Goal: Contribute content: Add original content to the website for others to see

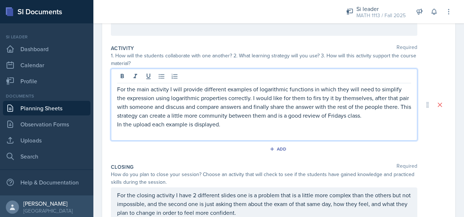
scroll to position [147, 0]
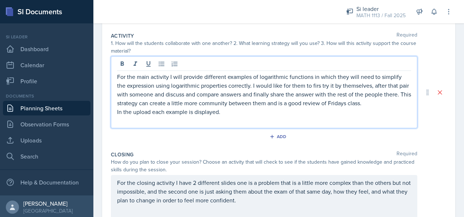
drag, startPoint x: 296, startPoint y: 103, endPoint x: 299, endPoint y: 112, distance: 9.8
click at [299, 112] on div "For the main activity I will provide different examples of logarithmic function…" at bounding box center [264, 98] width 294 height 53
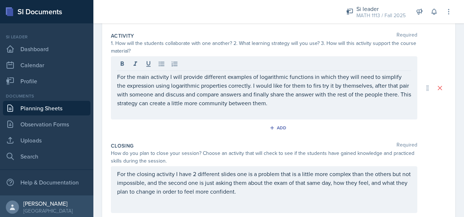
click at [330, 126] on div "Add" at bounding box center [279, 129] width 336 height 14
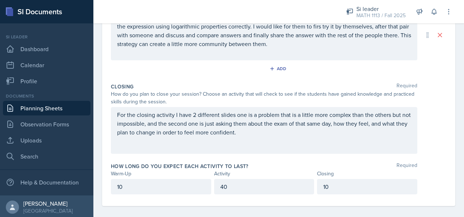
scroll to position [199, 0]
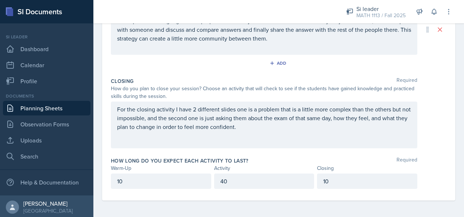
click at [234, 181] on div "40" at bounding box center [264, 180] width 100 height 15
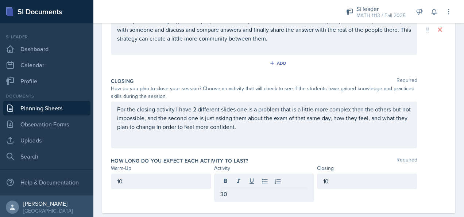
click at [280, 159] on div "How long do you expect each activity to last? Required" at bounding box center [279, 160] width 336 height 7
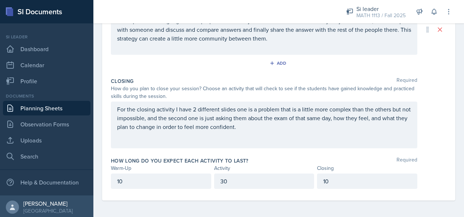
click at [333, 117] on p "For the closing activity I have 2 different slides one is a problem that is a l…" at bounding box center [264, 118] width 294 height 26
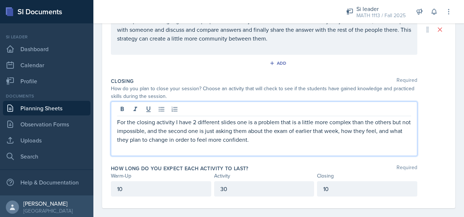
click at [287, 142] on p "For the closing activity I have 2 different slides one is a problem that is a l…" at bounding box center [264, 131] width 294 height 26
click at [250, 131] on p "For the closing activity I have 2 different slides one is a problem that is a l…" at bounding box center [264, 131] width 294 height 26
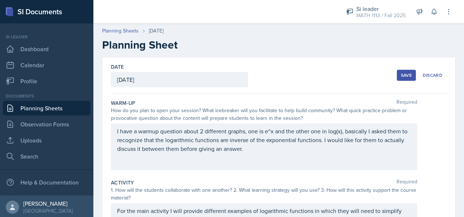
scroll to position [0, 0]
click at [335, 109] on div "How do you plan to open your session? What icebreaker will you facilitate to he…" at bounding box center [264, 114] width 307 height 15
click at [401, 74] on div "Save" at bounding box center [406, 75] width 11 height 6
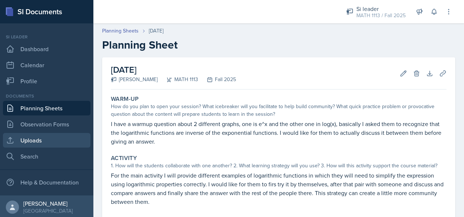
click at [44, 139] on link "Uploads" at bounding box center [47, 140] width 88 height 15
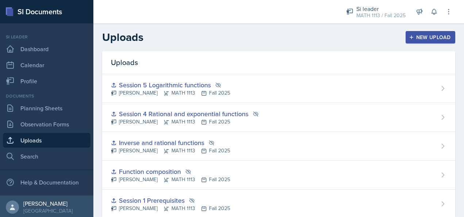
click at [433, 34] on div "New Upload" at bounding box center [431, 37] width 41 height 6
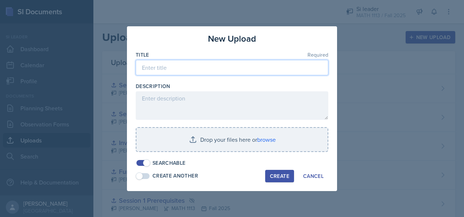
click at [227, 63] on input at bounding box center [232, 67] width 193 height 15
type input "Session 6"
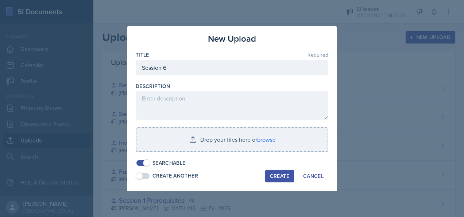
click at [146, 162] on span at bounding box center [146, 162] width 7 height 7
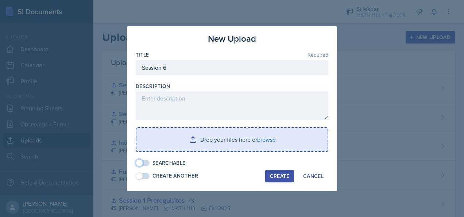
click at [165, 139] on input "file" at bounding box center [232, 139] width 191 height 23
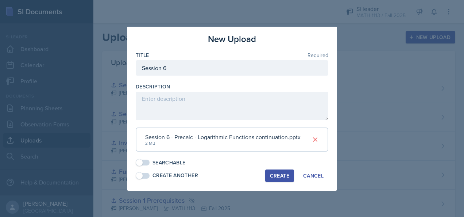
click at [276, 177] on div "Create" at bounding box center [279, 176] width 19 height 6
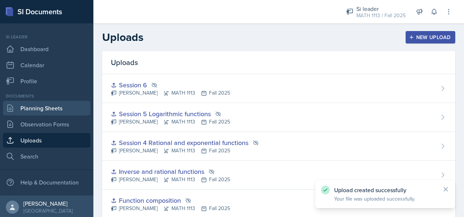
click at [46, 111] on link "Planning Sheets" at bounding box center [47, 108] width 88 height 15
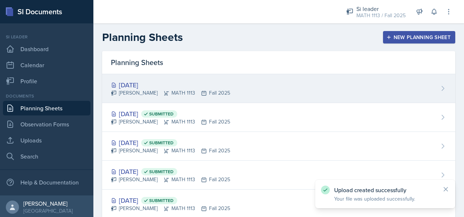
click at [322, 78] on div "[DATE] [PERSON_NAME] MATH 1113 Fall 2025" at bounding box center [278, 88] width 353 height 29
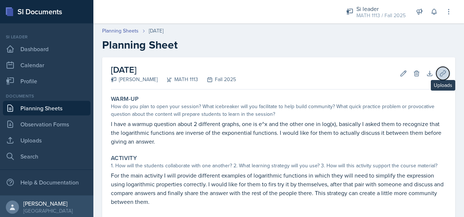
click at [440, 72] on icon at bounding box center [443, 73] width 7 height 7
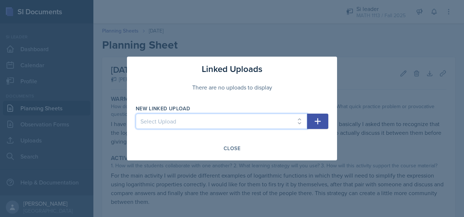
click at [242, 123] on select "Select Upload Session 1 Prerequisites Function composition Inverse and rational…" at bounding box center [222, 121] width 172 height 15
select select "f2b102c1-f9b7-4855-b378-b178e3bcacb2"
click at [136, 114] on select "Select Upload Session 1 Prerequisites Function composition Inverse and rational…" at bounding box center [222, 121] width 172 height 15
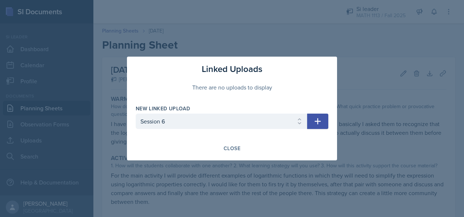
drag, startPoint x: 321, startPoint y: 124, endPoint x: 317, endPoint y: 130, distance: 6.9
click at [320, 127] on button "button" at bounding box center [317, 121] width 21 height 15
select select
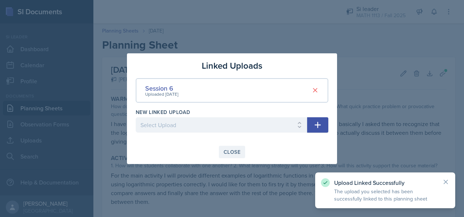
click at [232, 152] on div "Close" at bounding box center [232, 152] width 17 height 6
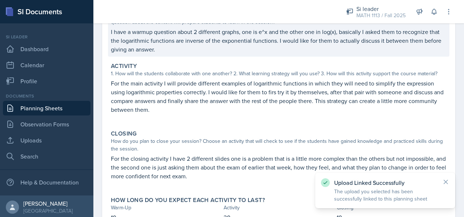
scroll to position [147, 0]
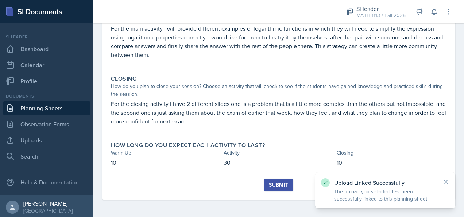
click at [270, 185] on div "Submit" at bounding box center [278, 185] width 19 height 6
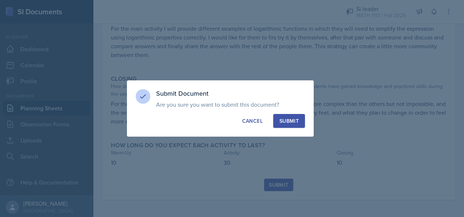
click at [293, 119] on div "Submit" at bounding box center [289, 120] width 19 height 7
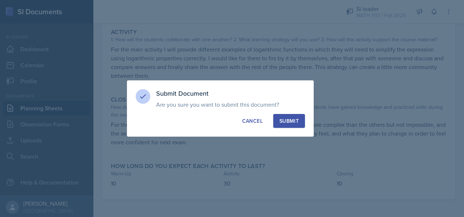
scroll to position [126, 0]
